Goal: Navigation & Orientation: Find specific page/section

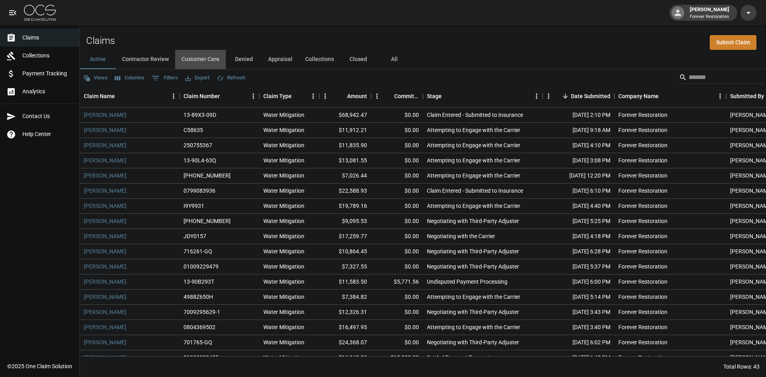
click at [191, 53] on button "Customer Care" at bounding box center [200, 59] width 51 height 19
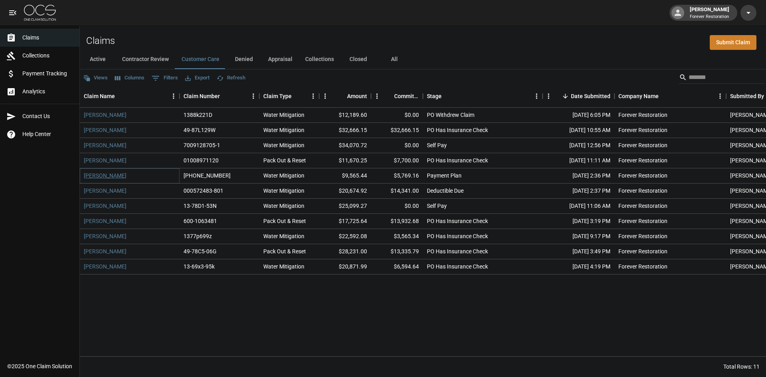
click at [106, 178] on link "[PERSON_NAME]" at bounding box center [105, 176] width 43 height 8
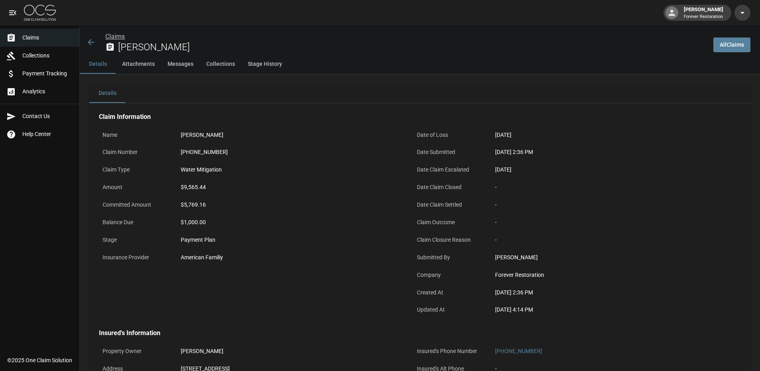
click at [112, 38] on link "Claims" at bounding box center [115, 37] width 20 height 8
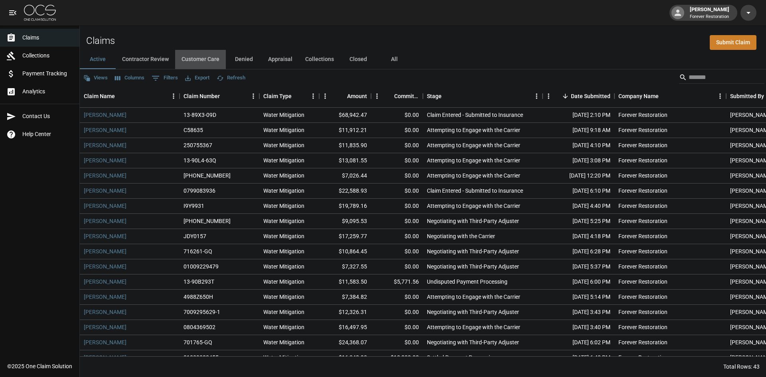
click at [195, 62] on button "Customer Care" at bounding box center [200, 59] width 51 height 19
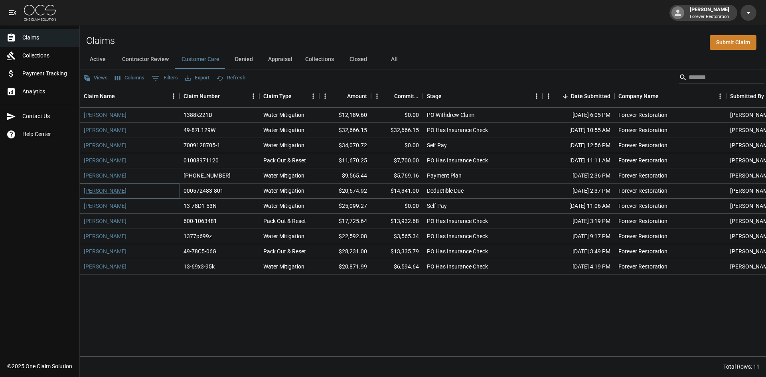
click at [115, 191] on link "[PERSON_NAME]" at bounding box center [105, 191] width 43 height 8
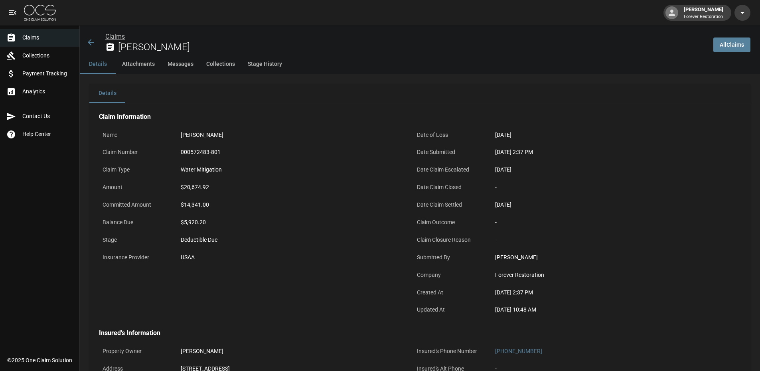
click at [113, 35] on link "Claims" at bounding box center [115, 37] width 20 height 8
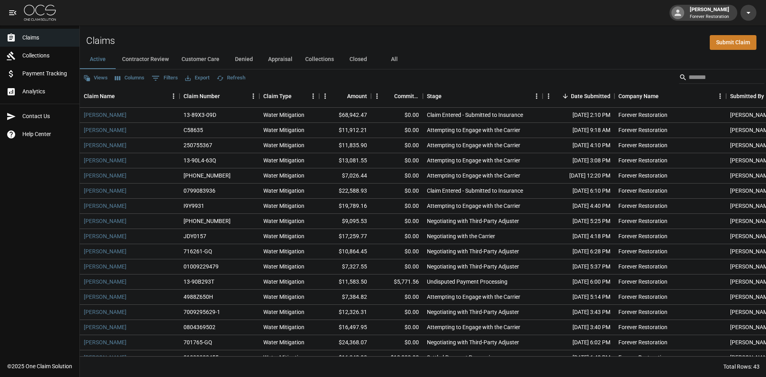
click at [193, 55] on button "Customer Care" at bounding box center [200, 59] width 51 height 19
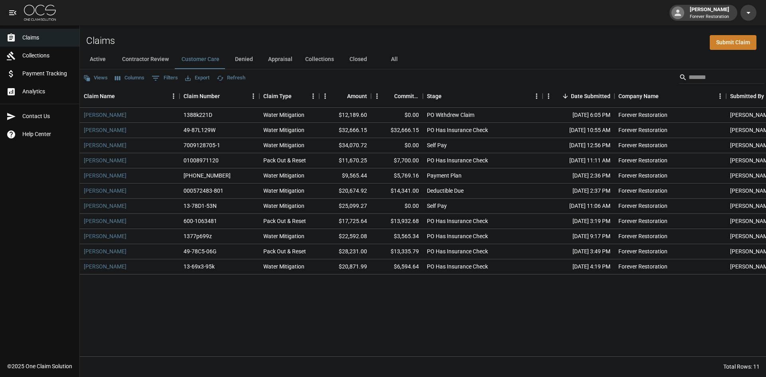
click at [103, 61] on button "Active" at bounding box center [98, 59] width 36 height 19
